Goal: Task Accomplishment & Management: Use online tool/utility

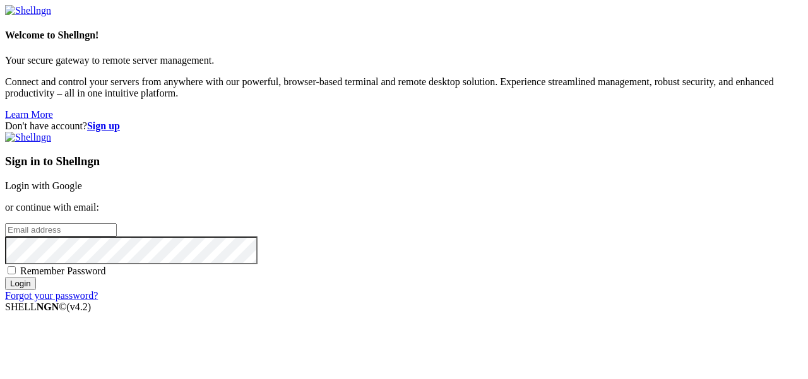
click at [82, 181] on link "Login with Google" at bounding box center [43, 186] width 77 height 11
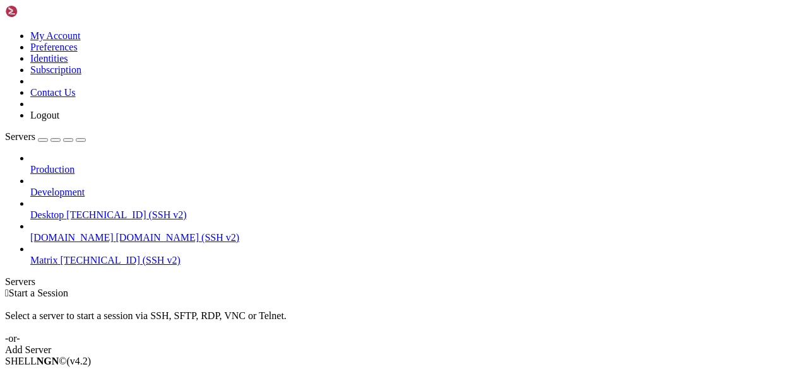
click at [52, 255] on span "Matrix" at bounding box center [44, 260] width 28 height 11
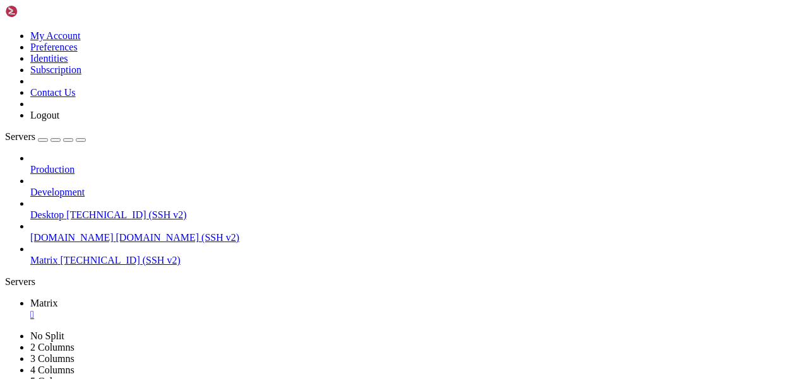
scroll to position [21, 0]
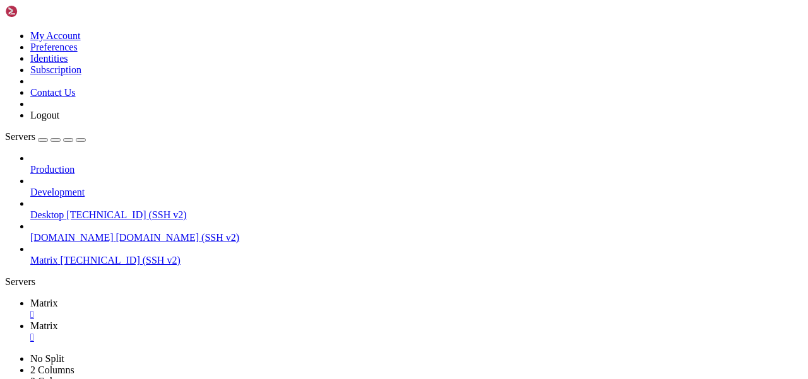
type input "/home"
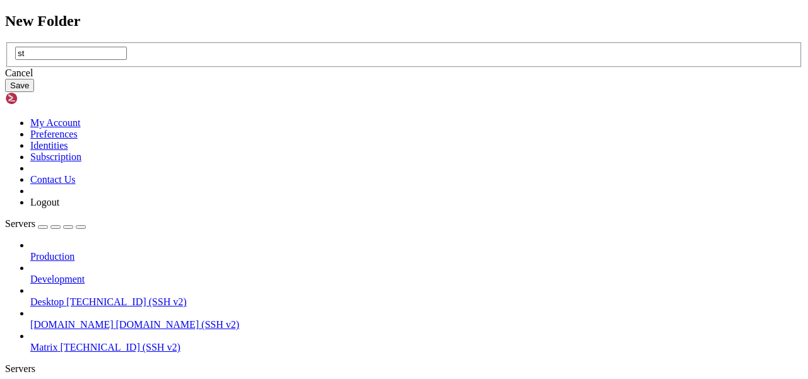
type input "s"
type input "addons"
click at [34, 92] on button "Save" at bounding box center [19, 85] width 29 height 13
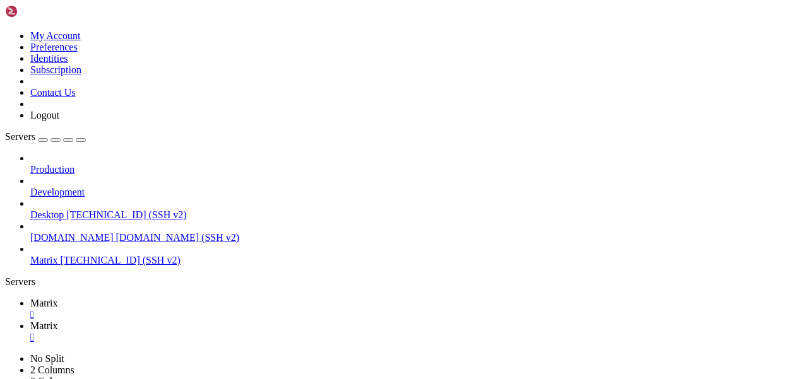
drag, startPoint x: 278, startPoint y: 38, endPoint x: 190, endPoint y: 38, distance: 87.7
click at [58, 298] on span "Matrix" at bounding box center [44, 303] width 28 height 11
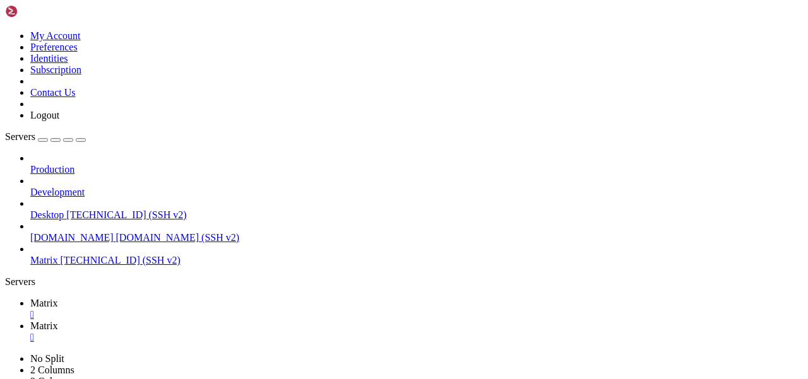
click at [30, 321] on icon at bounding box center [30, 326] width 0 height 11
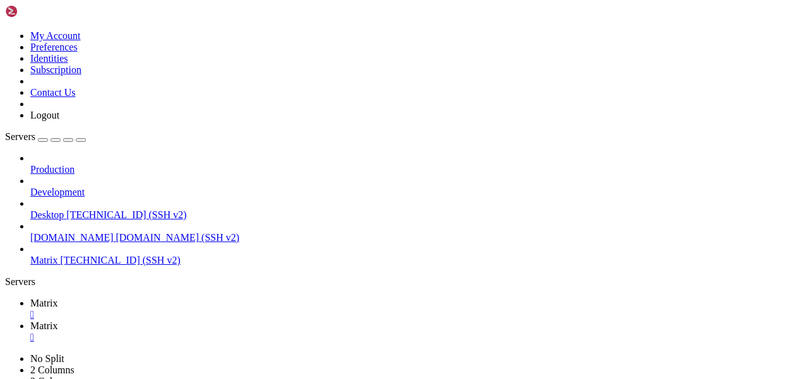
drag, startPoint x: 381, startPoint y: 47, endPoint x: 167, endPoint y: 30, distance: 215.3
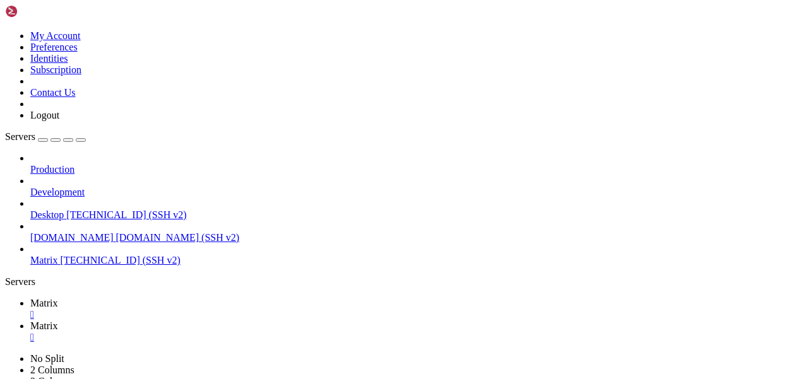
type input "/etc/apache2/sites-available"
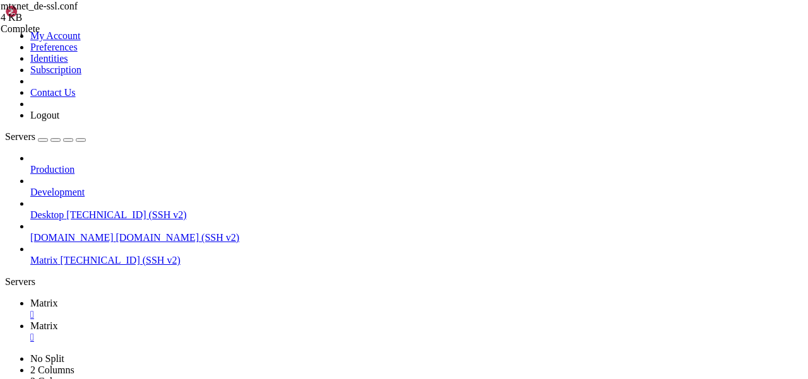
scroll to position [119, 0]
drag, startPoint x: 234, startPoint y: 246, endPoint x: 191, endPoint y: 176, distance: 82.5
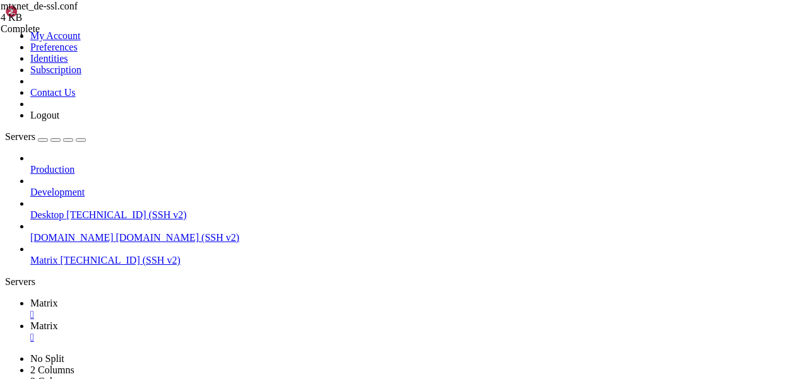
type textarea "Alias /addons/sticks /home/addons/stickerpicker/web"
drag, startPoint x: 382, startPoint y: 148, endPoint x: 269, endPoint y: 148, distance: 113.0
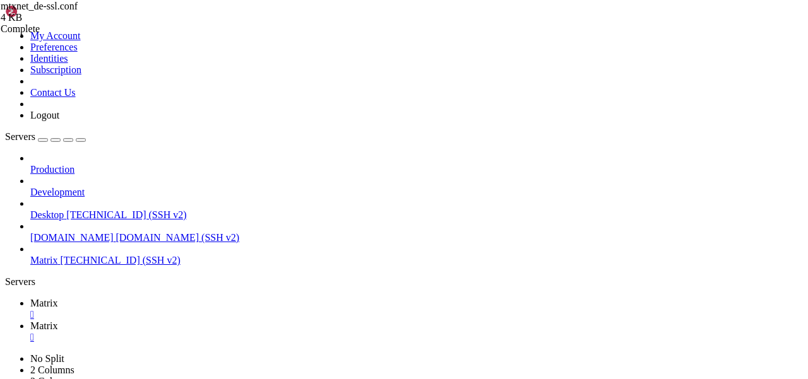
drag, startPoint x: 315, startPoint y: 165, endPoint x: 234, endPoint y: 165, distance: 80.8
type textarea "DirectoryIndex index.html"
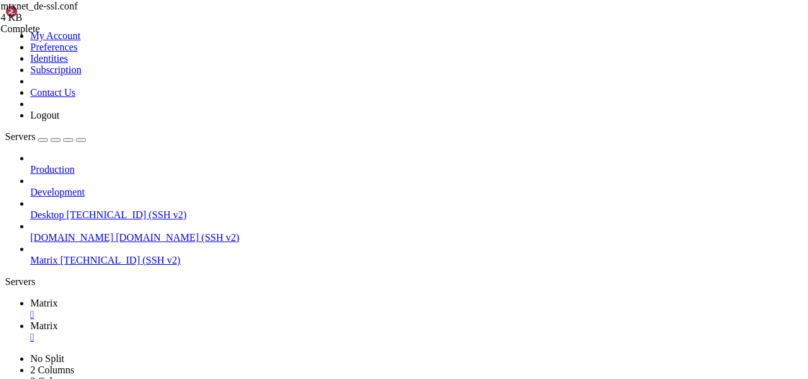
click at [58, 298] on span "Matrix" at bounding box center [44, 303] width 28 height 11
click at [30, 321] on icon at bounding box center [30, 326] width 0 height 11
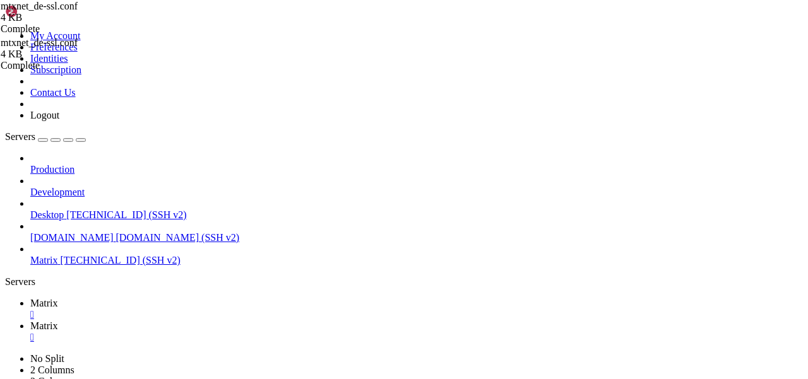
scroll to position [96, 0]
type textarea "#deny from all"
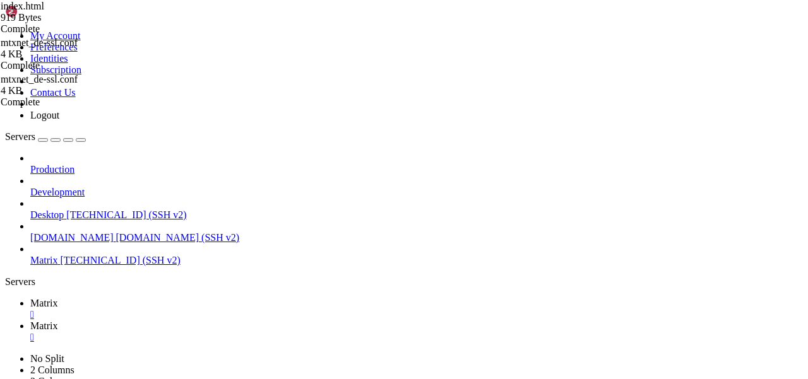
click at [173, 298] on link "Matrix " at bounding box center [416, 309] width 772 height 23
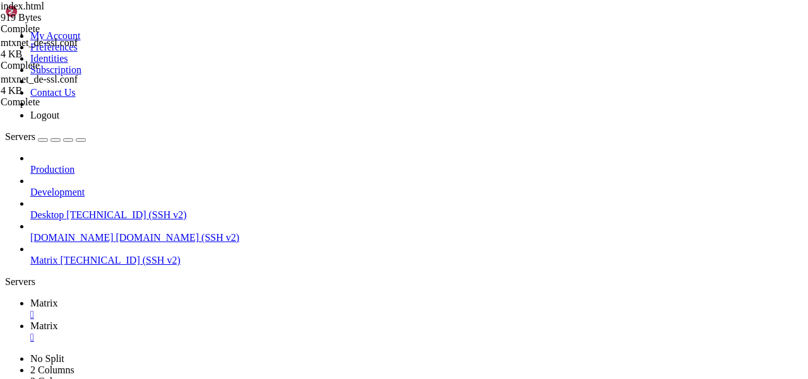
scroll to position [203, 0]
click at [58, 321] on span "Matrix" at bounding box center [44, 326] width 28 height 11
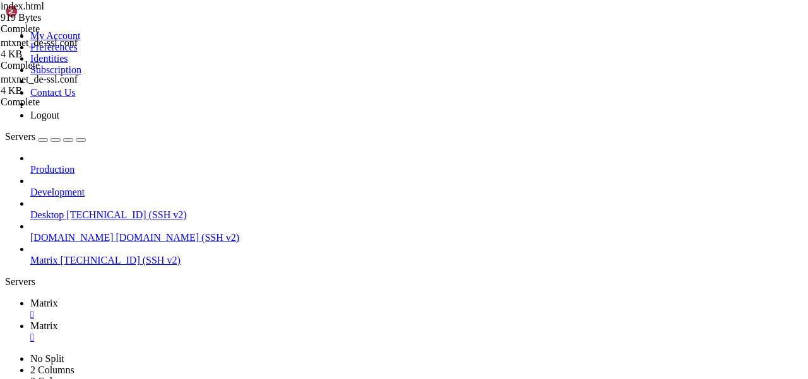
click at [58, 298] on span "Matrix" at bounding box center [44, 303] width 28 height 11
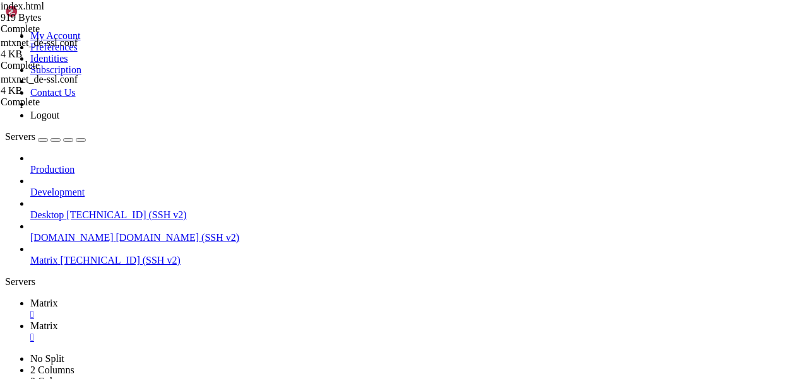
click at [58, 321] on span "Matrix" at bounding box center [44, 326] width 28 height 11
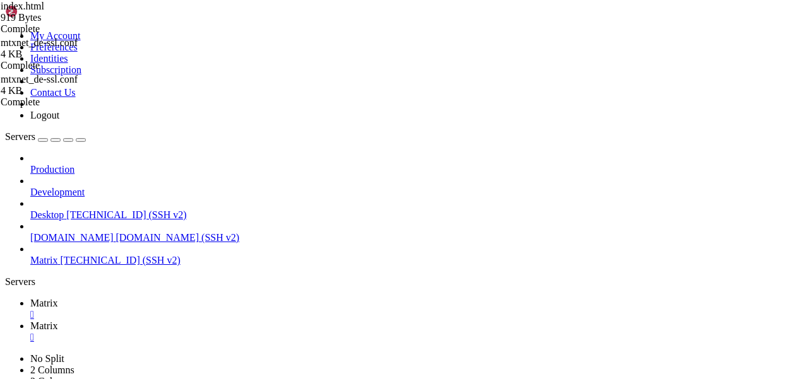
drag, startPoint x: 369, startPoint y: 50, endPoint x: 194, endPoint y: 45, distance: 175.5
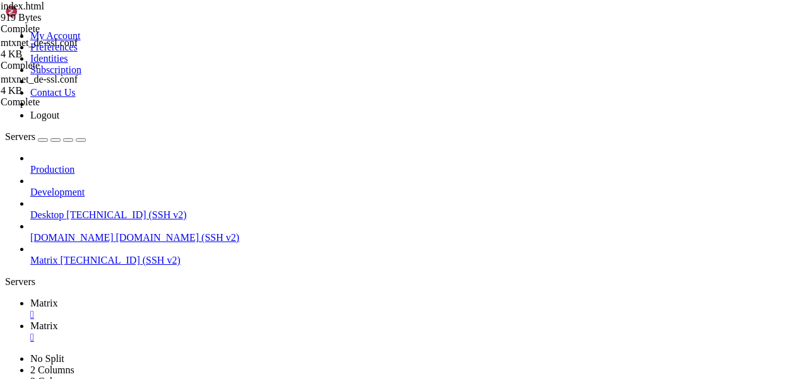
click at [58, 298] on span "Matrix" at bounding box center [44, 303] width 28 height 11
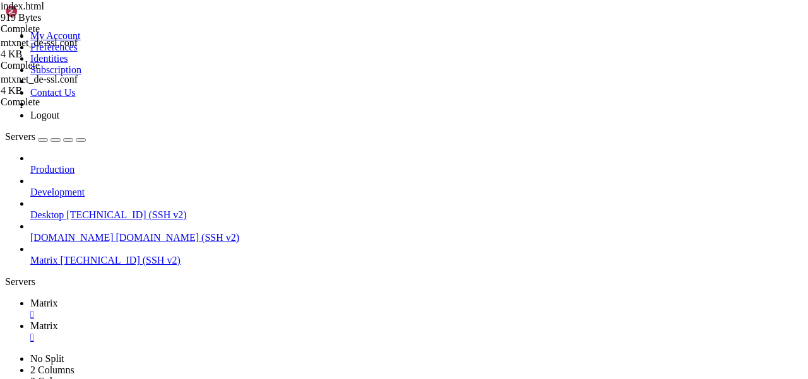
scroll to position [396, 0]
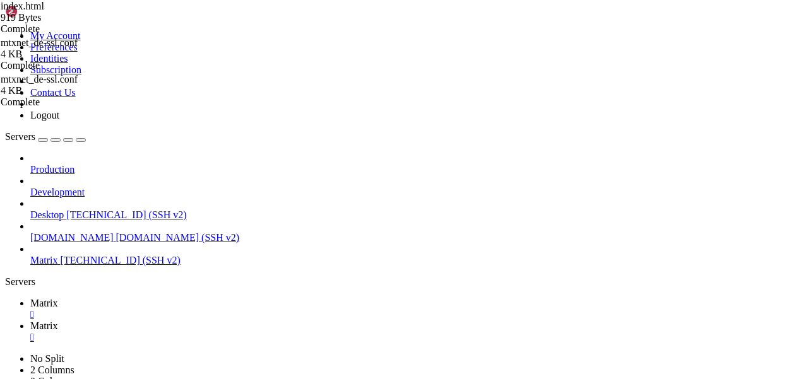
click at [58, 321] on span "Matrix" at bounding box center [44, 326] width 28 height 11
type input "/home/addons"
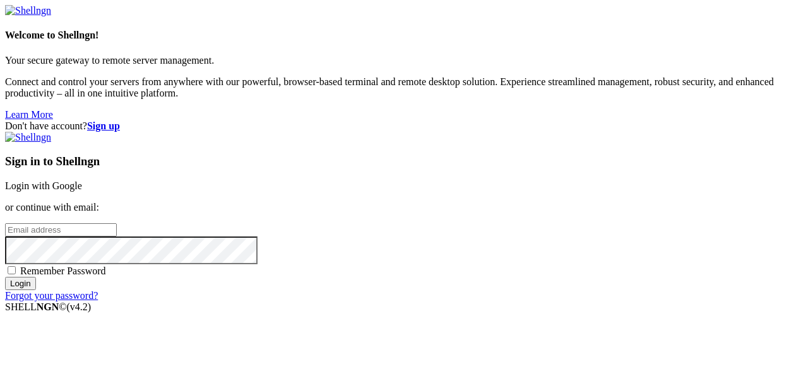
click at [82, 181] on link "Login with Google" at bounding box center [43, 186] width 77 height 11
